Goal: Register for event/course

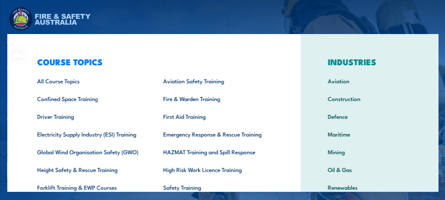
click at [22, 43] on div "COURSE TOPICS All Course Topics Aviation Safety Training Confined Space Trainin…" at bounding box center [153, 146] width 293 height 224
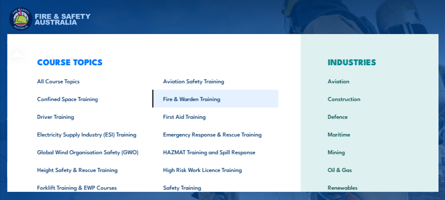
click at [182, 100] on link "Fire & Warden Training" at bounding box center [215, 99] width 126 height 18
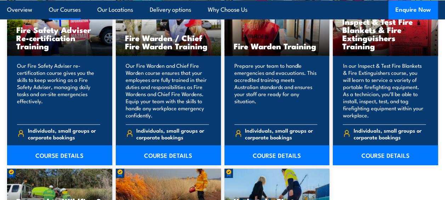
scroll to position [961, 0]
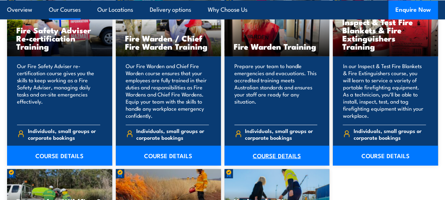
click at [263, 146] on link "COURSE DETAILS" at bounding box center [276, 156] width 105 height 20
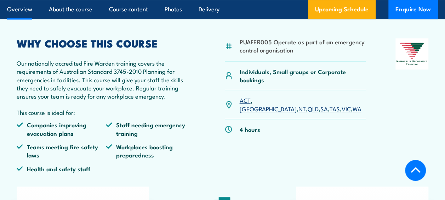
scroll to position [207, 0]
click at [307, 104] on link "QLD" at bounding box center [312, 108] width 11 height 8
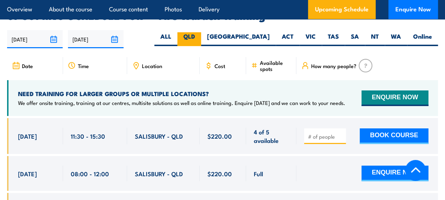
click at [201, 32] on label "QLD" at bounding box center [189, 39] width 24 height 14
click at [200, 32] on input "QLD" at bounding box center [197, 34] width 5 height 5
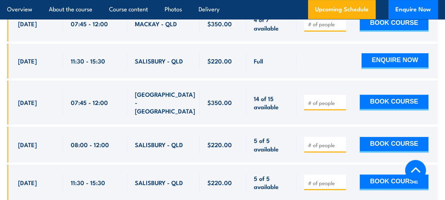
scroll to position [1497, 0]
